Goal: Navigation & Orientation: Understand site structure

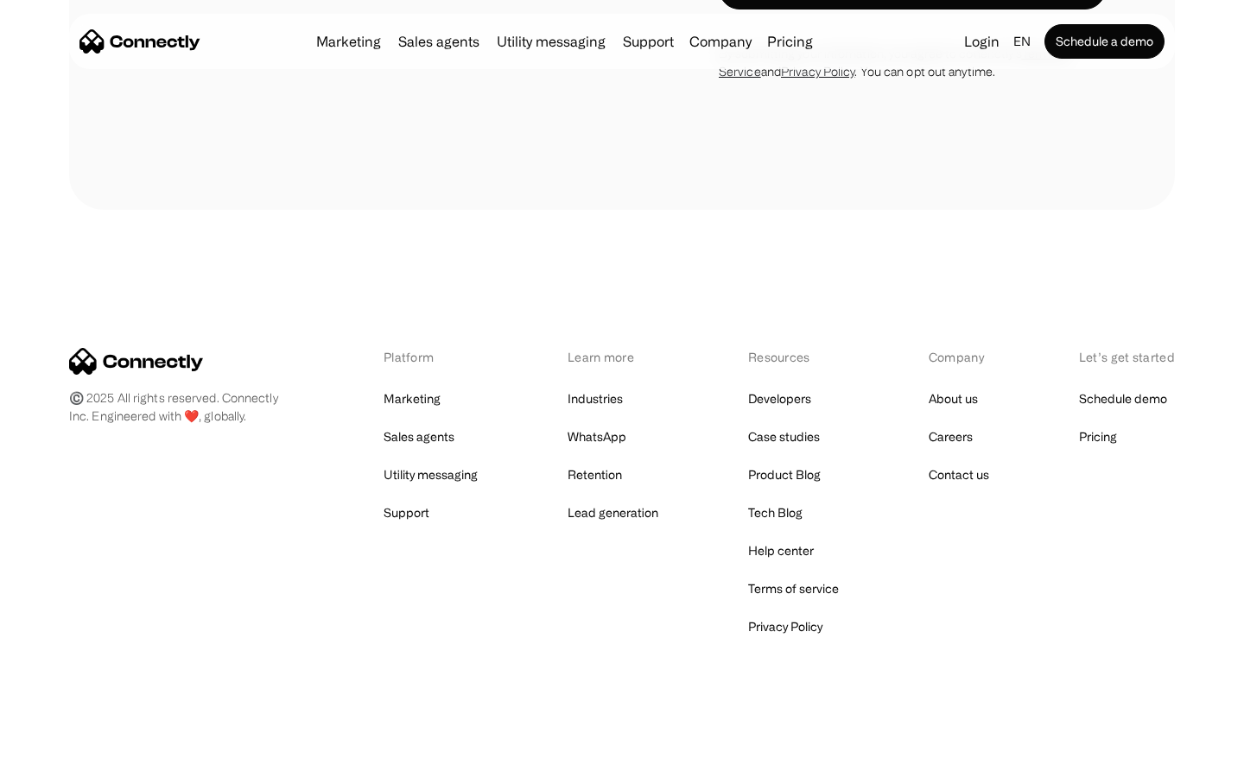
scroll to position [1170, 0]
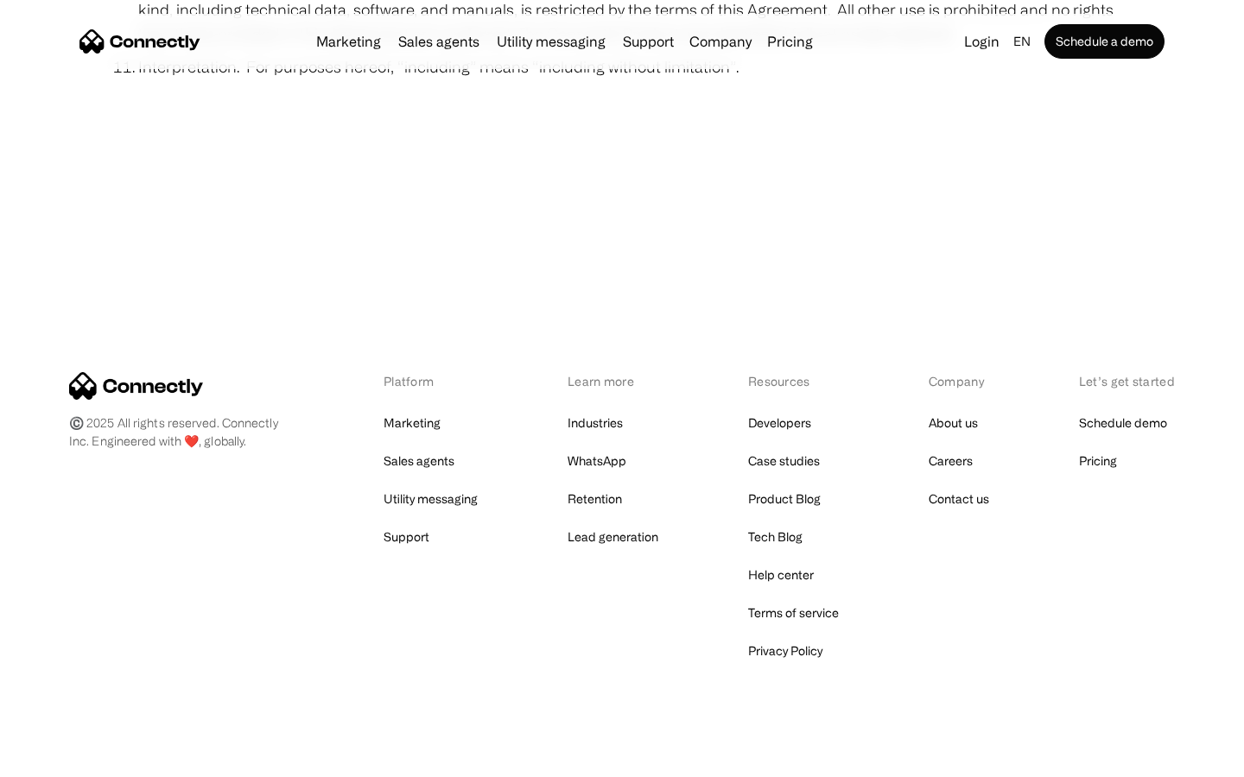
scroll to position [6345, 0]
